Goal: Task Accomplishment & Management: Use online tool/utility

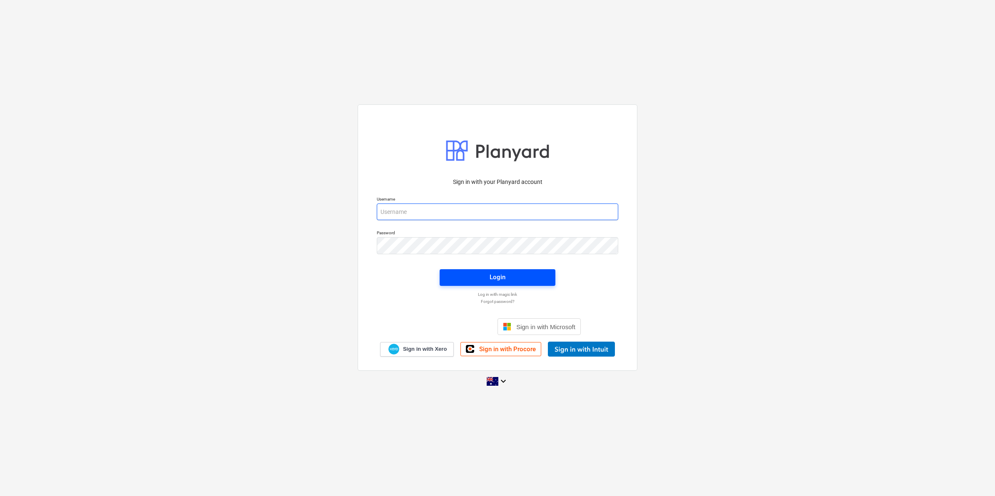
type input "[EMAIL_ADDRESS][DOMAIN_NAME]"
click at [458, 277] on span "Login" at bounding box center [498, 277] width 96 height 11
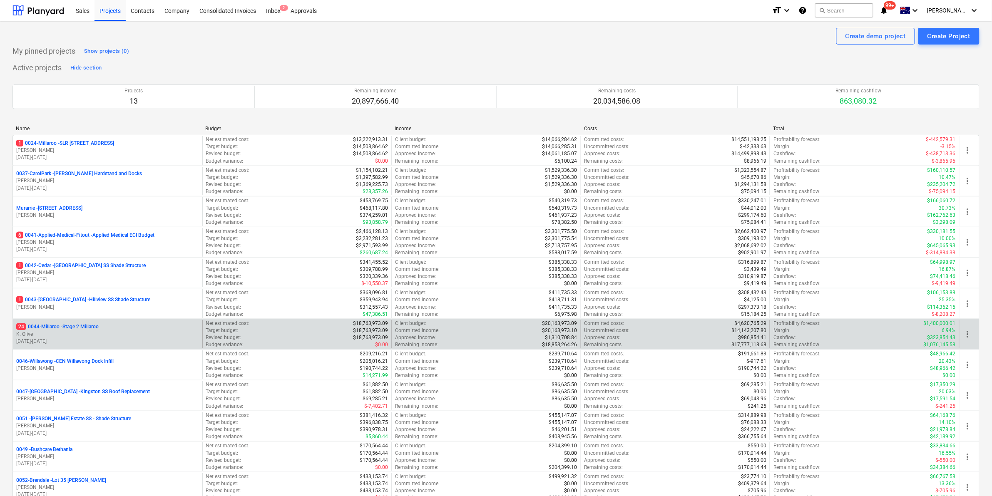
click at [67, 328] on p "24 0044-Millaroo - Stage 2 Millaroo" at bounding box center [57, 326] width 82 height 7
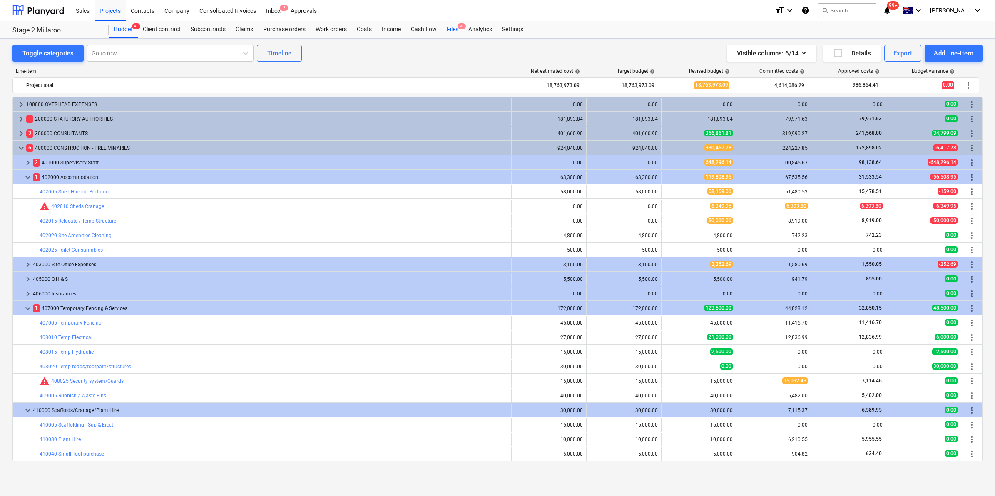
click at [452, 30] on div "Files 9+" at bounding box center [453, 29] width 22 height 17
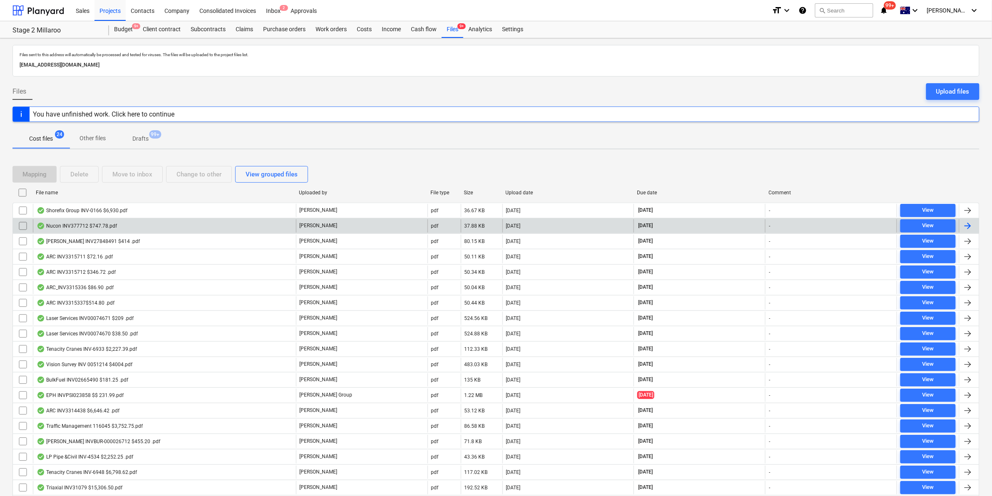
click at [123, 229] on div "Nucon INV377712 $747.78.pdf" at bounding box center [164, 225] width 263 height 13
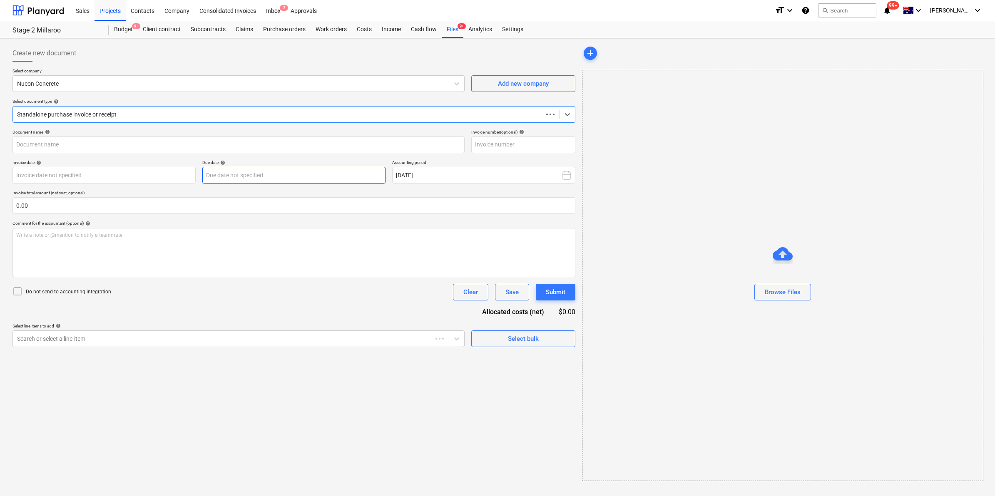
type input "377712"
type input "[DATE]"
click at [455, 27] on div "Files 9+" at bounding box center [453, 29] width 22 height 17
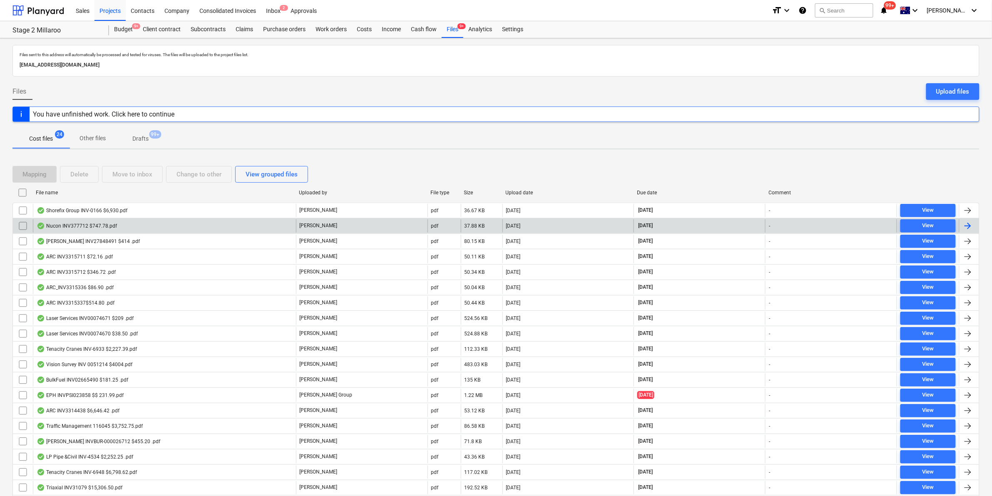
click at [25, 225] on input "checkbox" at bounding box center [22, 225] width 13 height 13
click at [143, 172] on div "Move to inbox" at bounding box center [132, 174] width 40 height 11
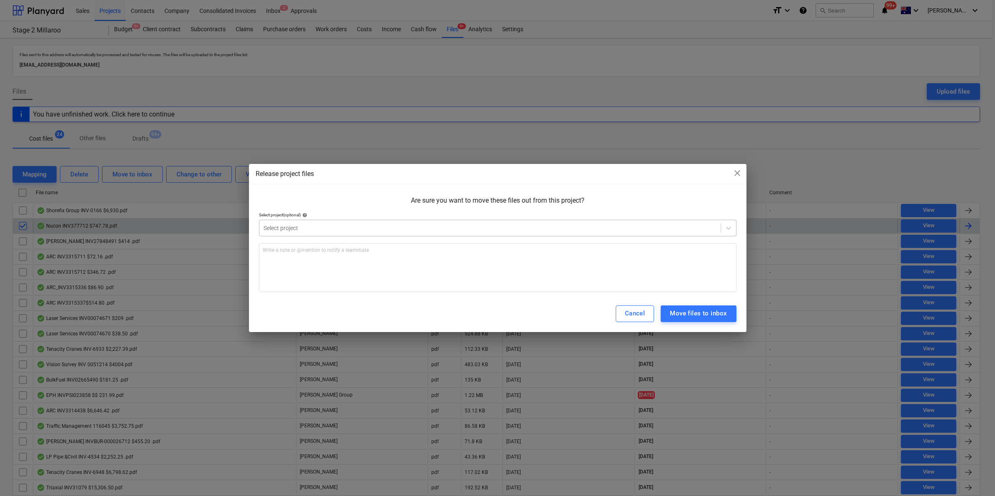
click at [334, 223] on div "Select project" at bounding box center [489, 228] width 461 height 12
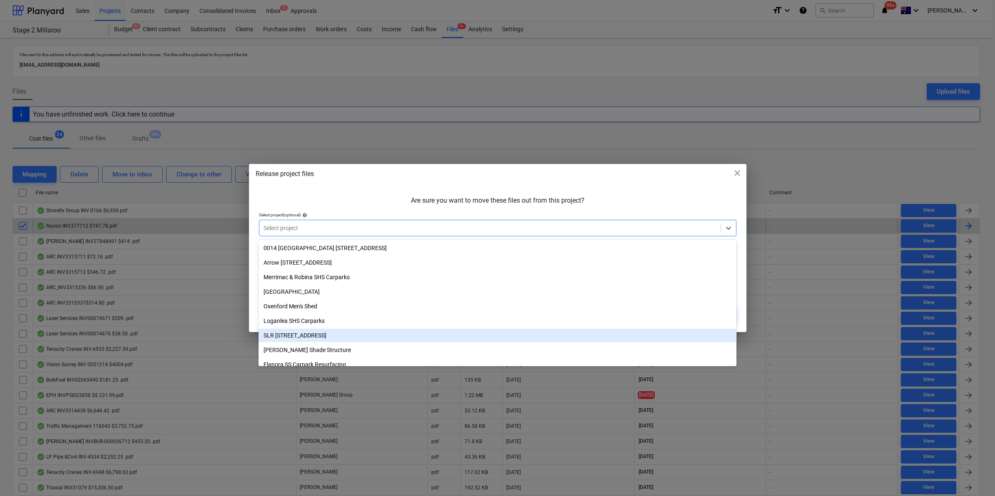
click at [311, 332] on div "SLR [STREET_ADDRESS]" at bounding box center [498, 335] width 478 height 13
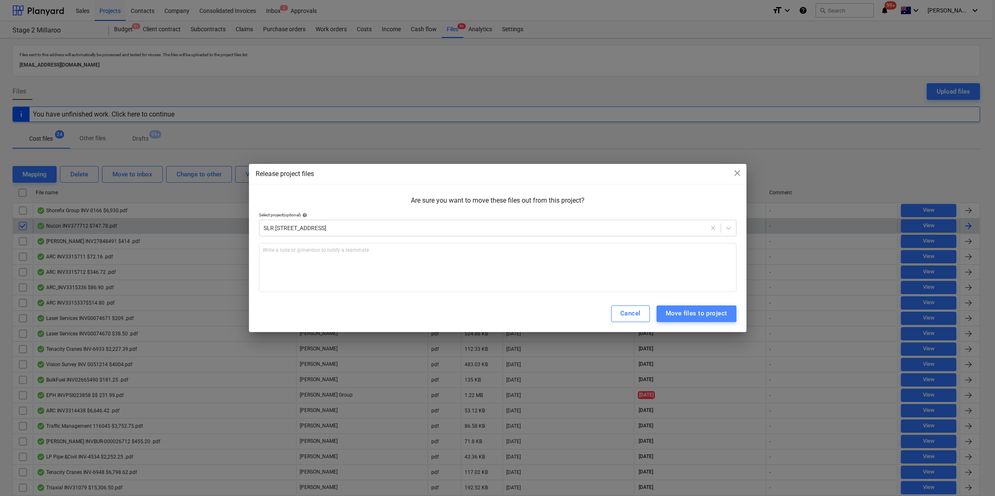
click at [666, 309] on div "Move files to project" at bounding box center [697, 313] width 62 height 11
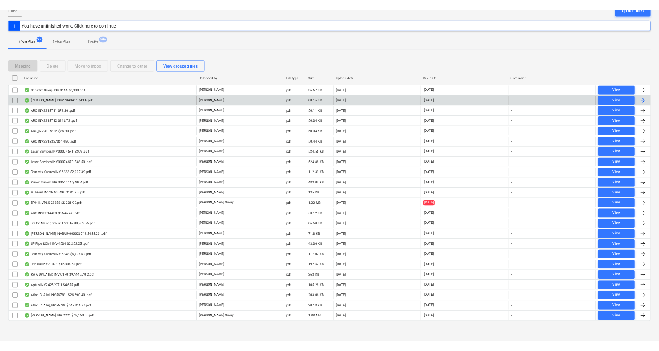
scroll to position [42, 0]
